Goal: Find specific page/section: Find specific page/section

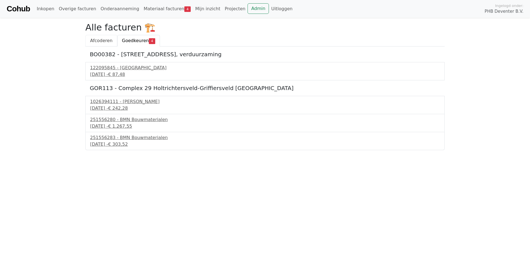
click at [99, 40] on span "Afcoderen" at bounding box center [101, 40] width 22 height 5
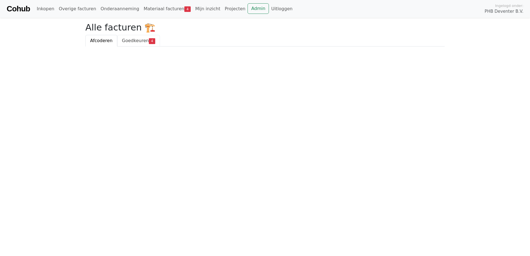
click at [131, 43] on span "Goedkeuren" at bounding box center [135, 40] width 27 height 5
